Goal: Navigation & Orientation: Understand site structure

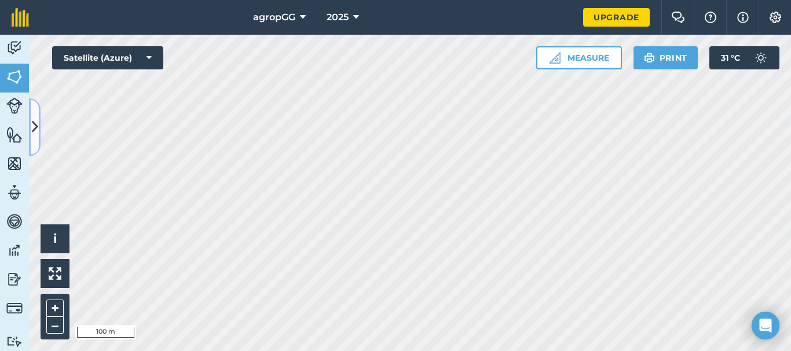
click at [38, 117] on icon at bounding box center [35, 127] width 6 height 20
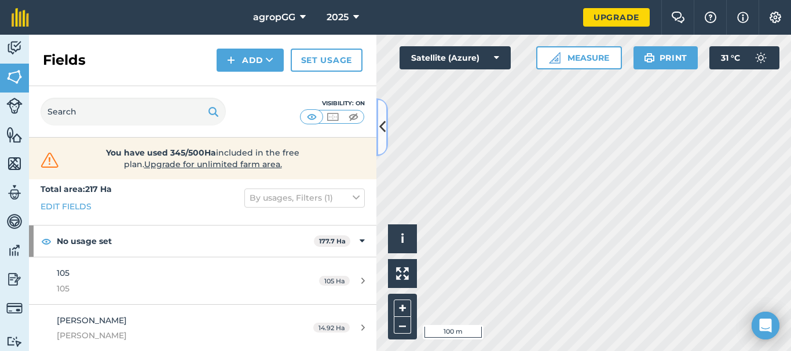
scroll to position [5, 0]
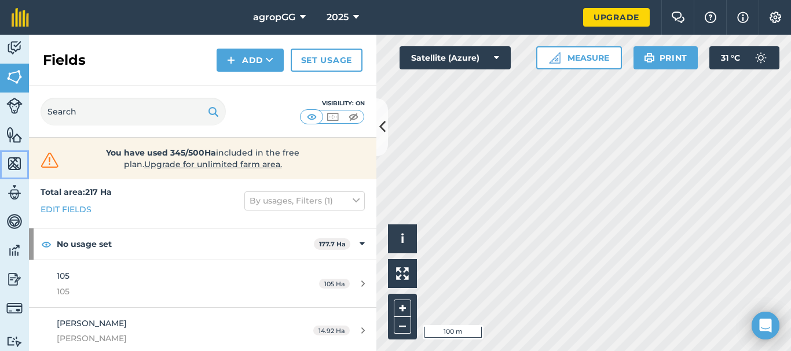
click at [12, 163] on img at bounding box center [14, 163] width 16 height 17
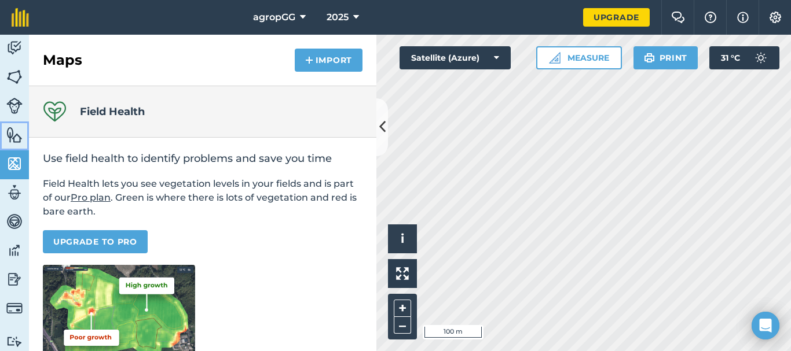
click at [19, 131] on img at bounding box center [14, 134] width 16 height 17
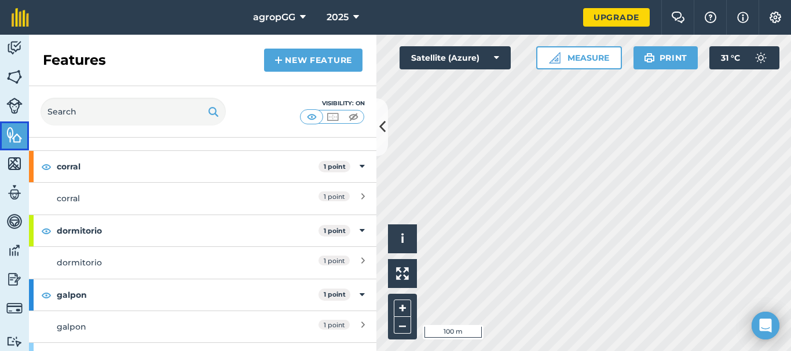
scroll to position [28, 0]
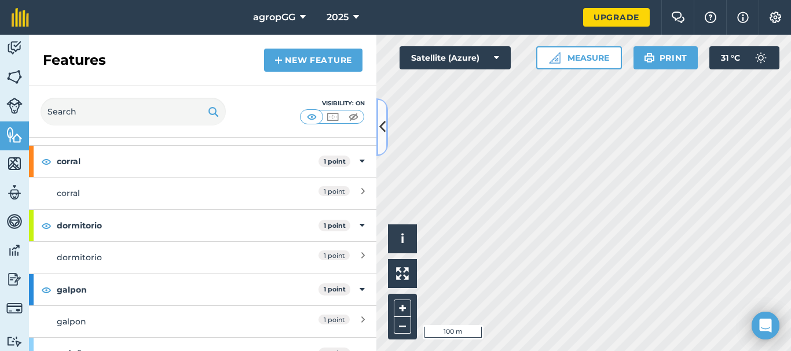
click at [386, 109] on button at bounding box center [382, 127] width 12 height 58
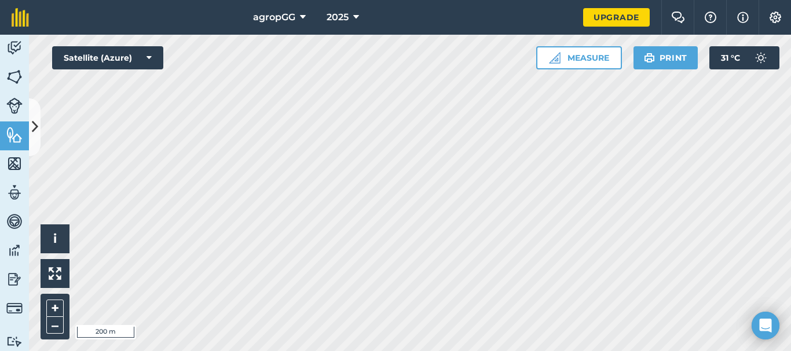
click at [441, 351] on html "agropGG 2025 Upgrade Farm Chat Help Info Settings Map printing is not available…" at bounding box center [395, 175] width 791 height 351
click at [20, 133] on img at bounding box center [14, 134] width 16 height 17
click at [34, 133] on icon at bounding box center [35, 127] width 6 height 20
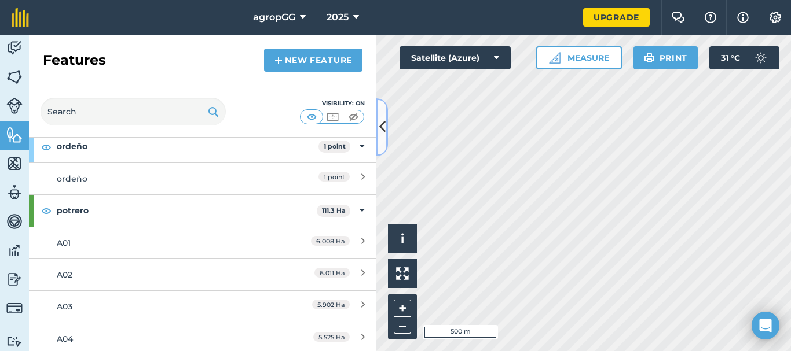
scroll to position [238, 0]
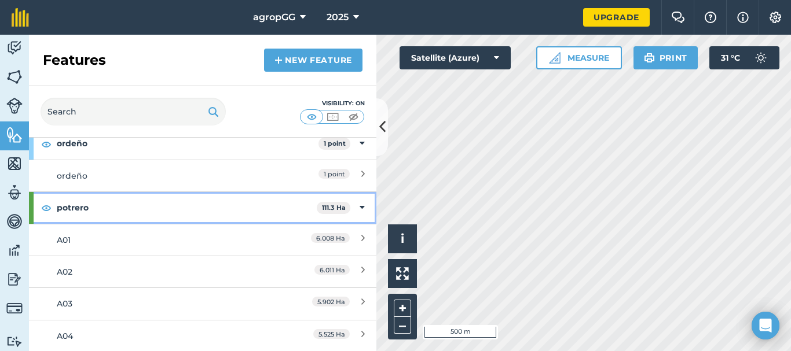
click at [359, 206] on icon at bounding box center [361, 207] width 5 height 13
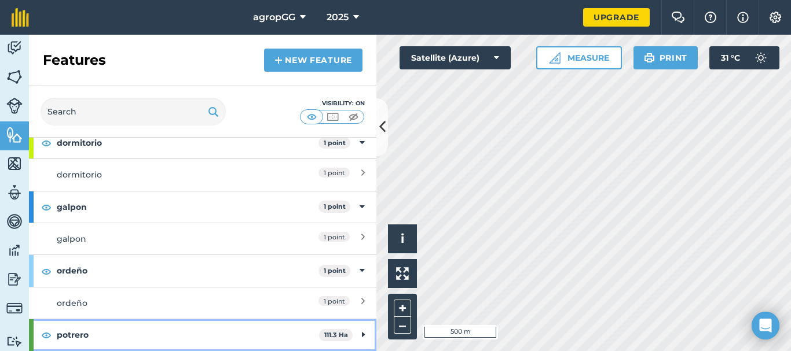
click at [362, 332] on icon at bounding box center [363, 335] width 3 height 13
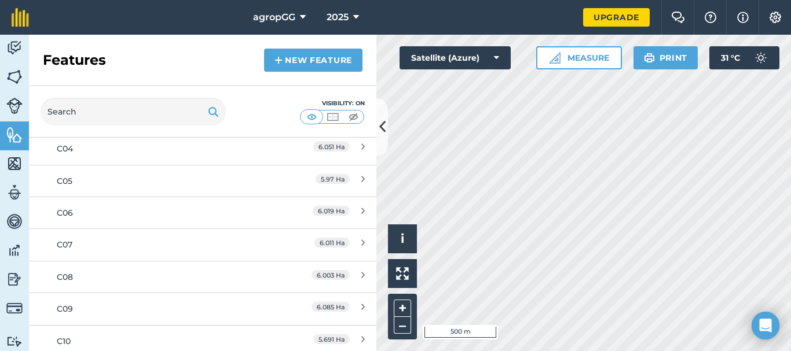
scroll to position [719, 0]
